Goal: Task Accomplishment & Management: Manage account settings

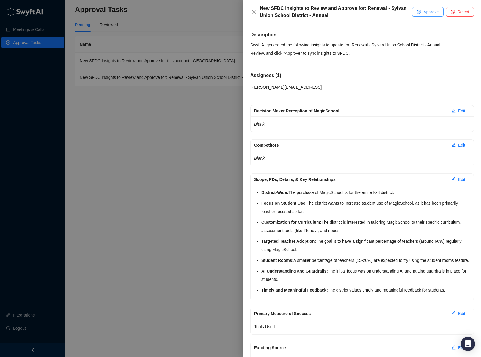
click at [427, 11] on span "Approve" at bounding box center [431, 12] width 15 height 7
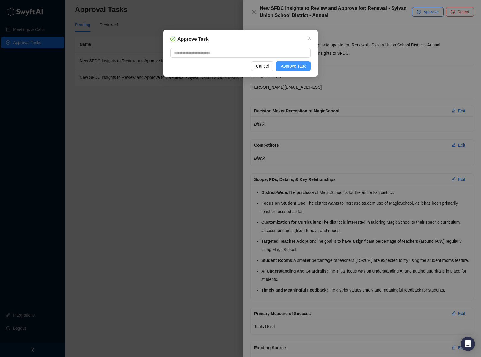
click at [304, 65] on span "Approve Task" at bounding box center [293, 66] width 25 height 7
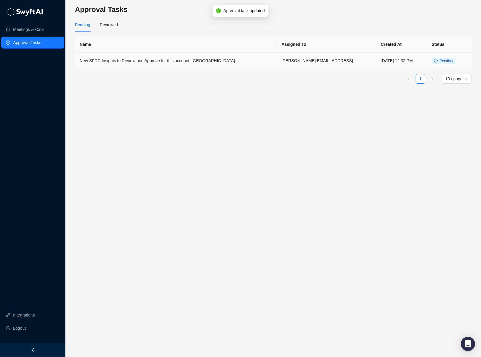
click at [307, 65] on td "[PERSON_NAME][EMAIL_ADDRESS]" at bounding box center [326, 61] width 99 height 17
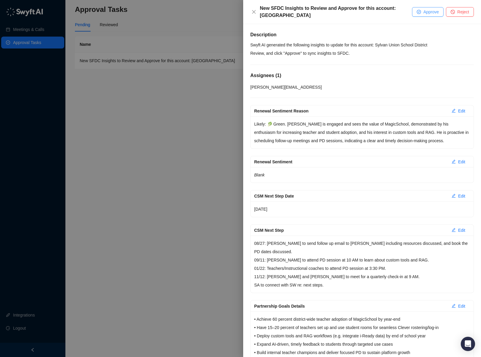
click at [433, 14] on span "Approve" at bounding box center [431, 12] width 15 height 7
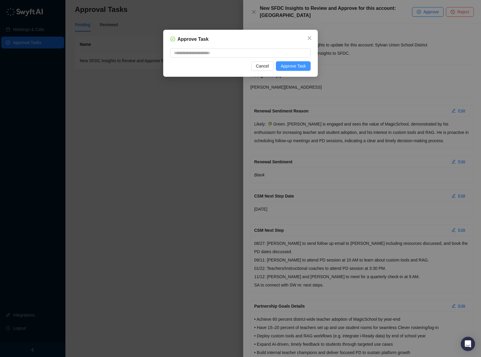
click at [307, 70] on button "Approve Task" at bounding box center [293, 66] width 35 height 10
